Goal: Task Accomplishment & Management: Use online tool/utility

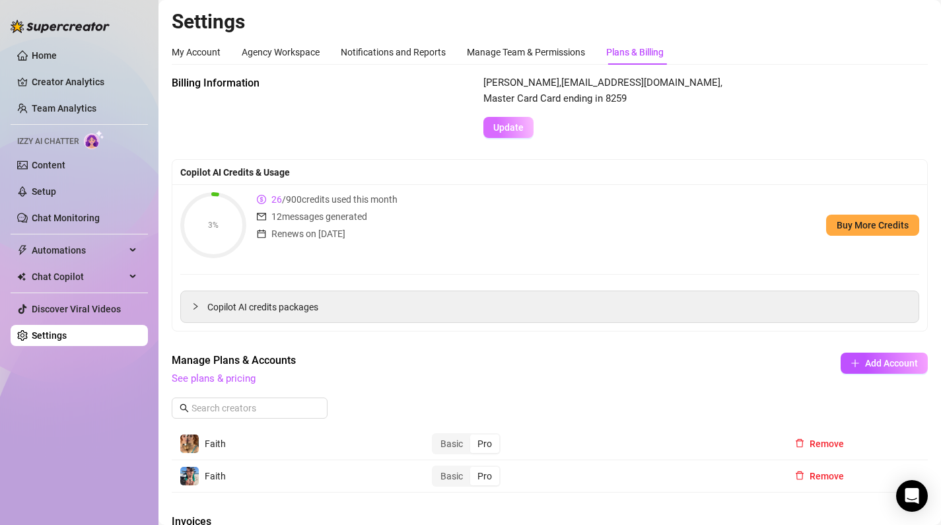
click at [521, 123] on span "Update" at bounding box center [508, 127] width 30 height 11
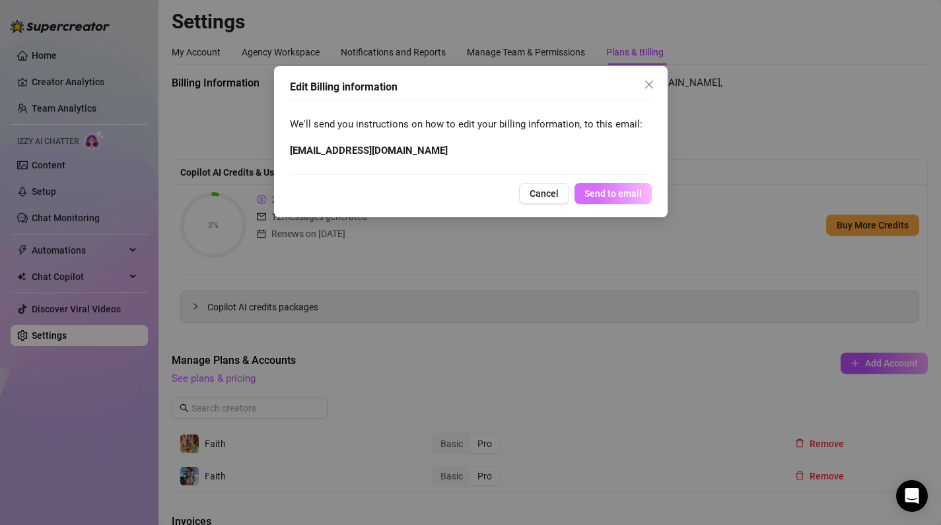
click at [630, 195] on span "Send to email" at bounding box center [612, 193] width 57 height 11
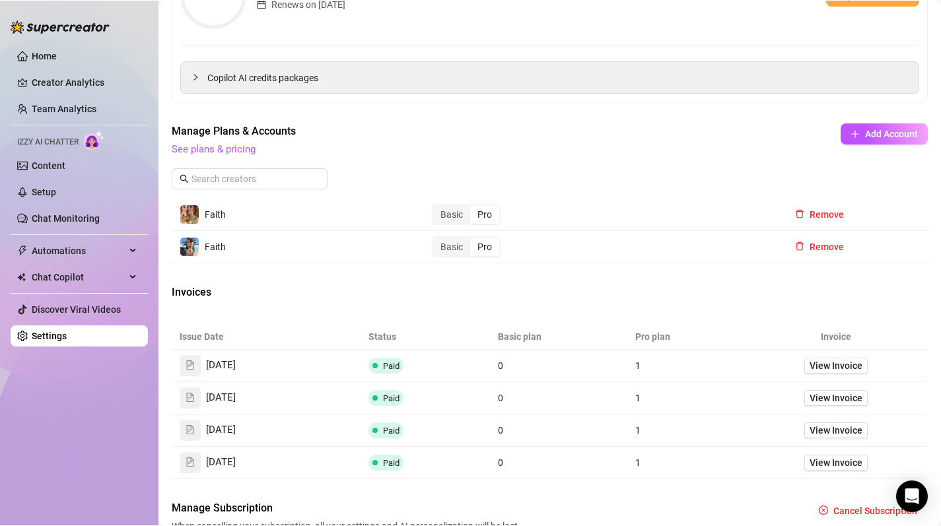
scroll to position [232, 0]
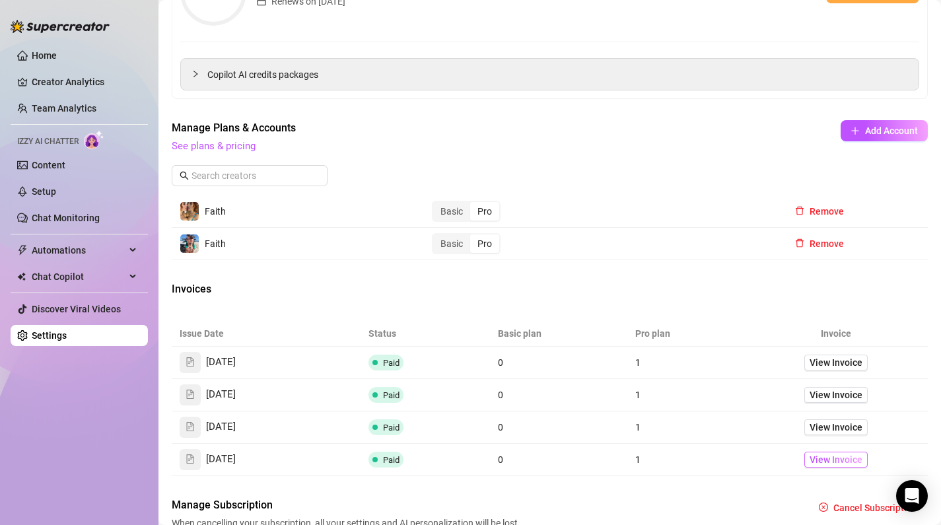
click at [837, 458] on span "View Invoice" at bounding box center [836, 459] width 53 height 15
click at [71, 252] on span "Automations" at bounding box center [79, 250] width 94 height 21
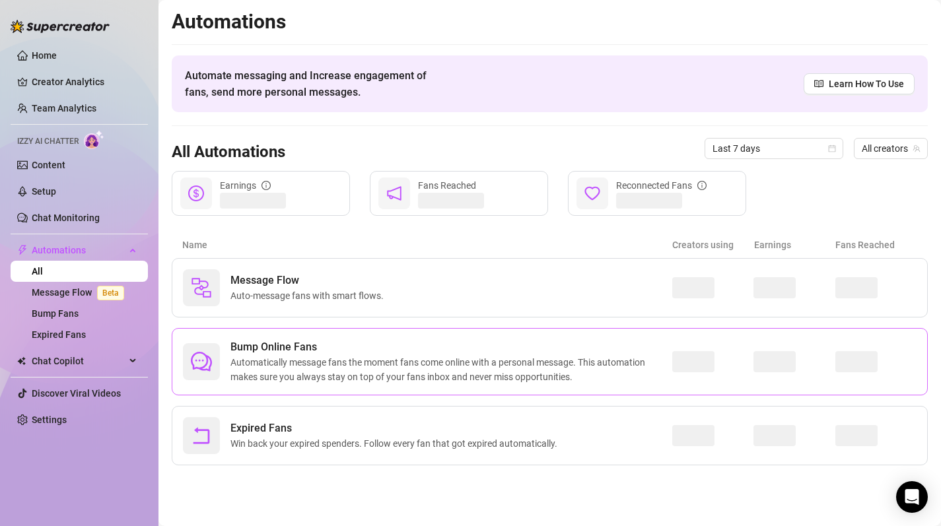
click at [290, 364] on span "Automatically message fans the moment fans come online with a personal message.…" at bounding box center [451, 369] width 442 height 29
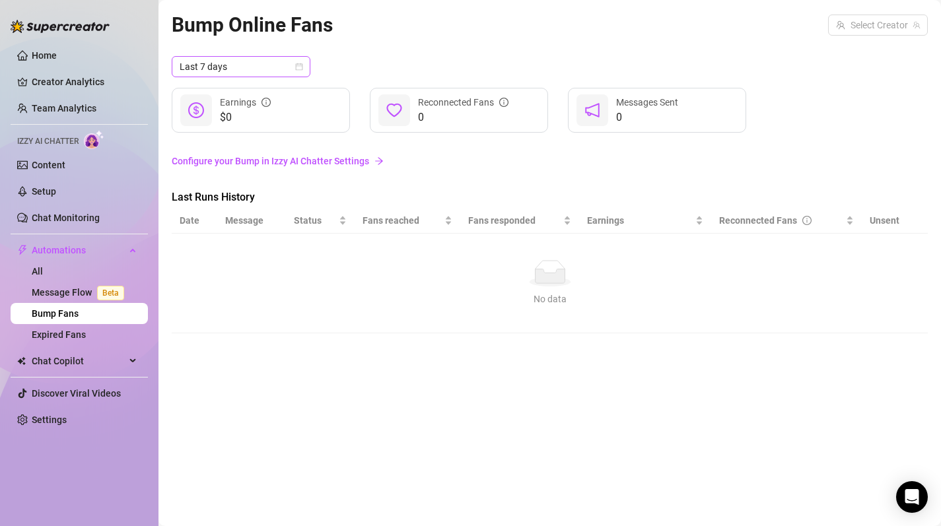
click at [295, 69] on icon "calendar" at bounding box center [299, 67] width 8 height 8
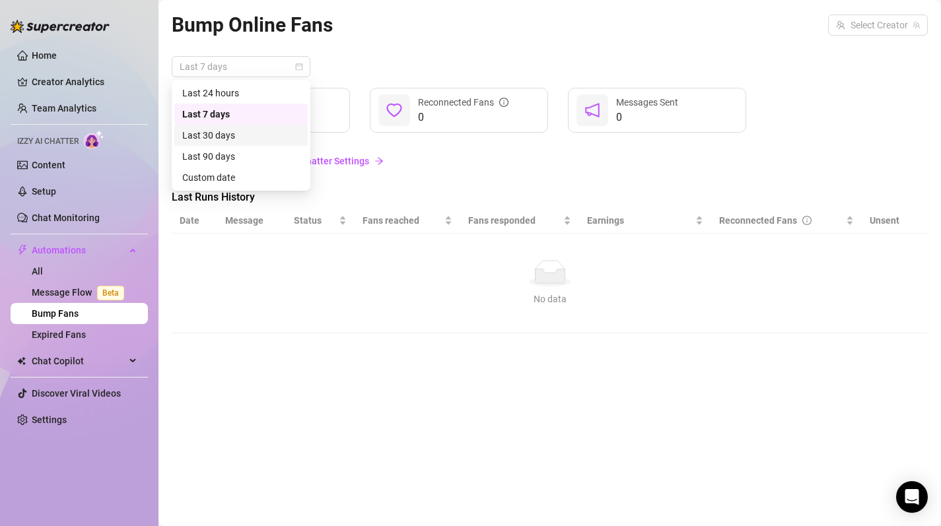
click at [247, 133] on div "Last 30 days" at bounding box center [241, 135] width 118 height 15
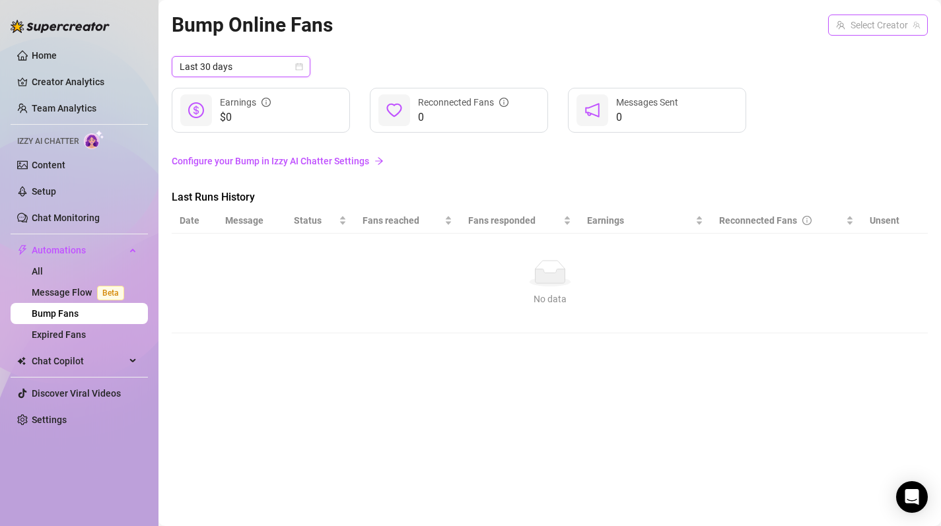
click at [878, 32] on input "search" at bounding box center [872, 25] width 72 height 20
click at [864, 58] on span "( faithisabel )" at bounding box center [889, 52] width 50 height 15
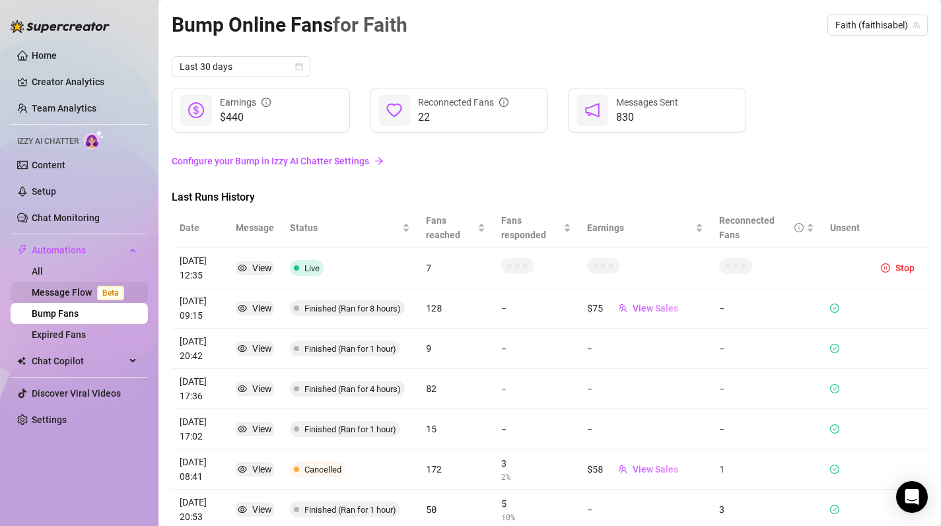
click at [106, 296] on span "Beta" at bounding box center [110, 293] width 27 height 15
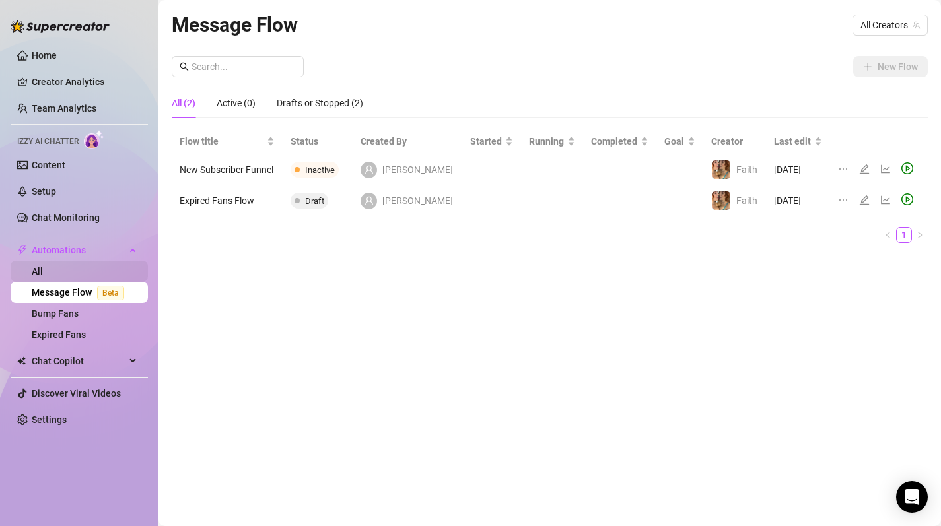
click at [43, 266] on link "All" at bounding box center [37, 271] width 11 height 11
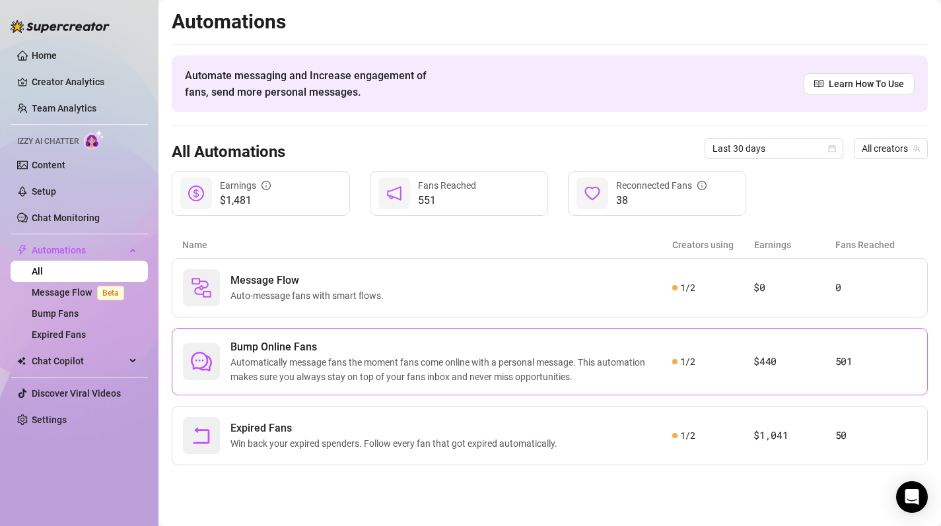
click at [468, 359] on span "Automatically message fans the moment fans come online with a personal message.…" at bounding box center [451, 369] width 442 height 29
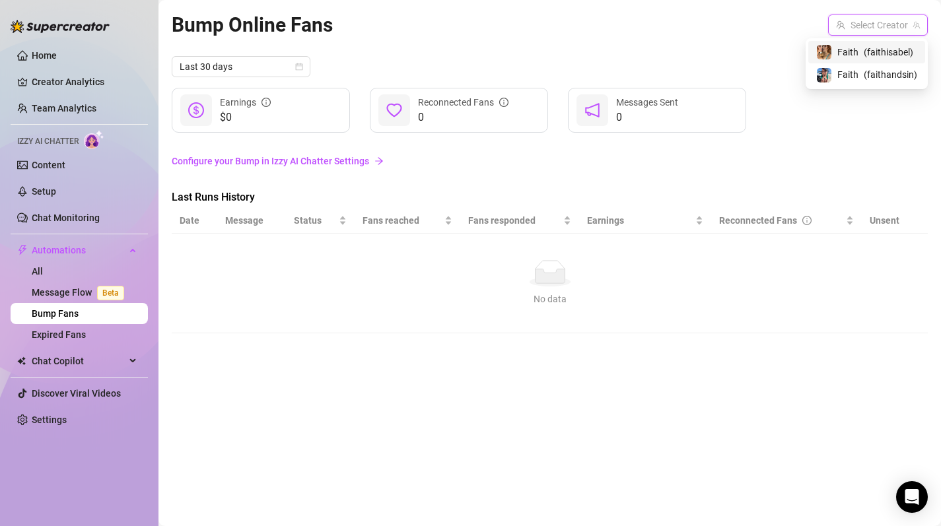
click at [893, 20] on input "search" at bounding box center [872, 25] width 72 height 20
click at [883, 47] on span "( faithisabel )" at bounding box center [889, 52] width 50 height 15
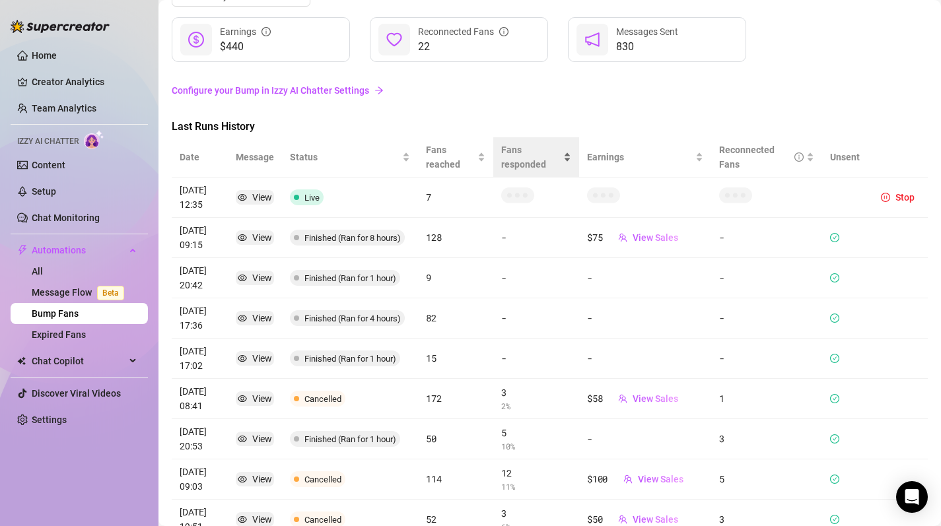
scroll to position [78, 0]
